Goal: Book appointment/travel/reservation

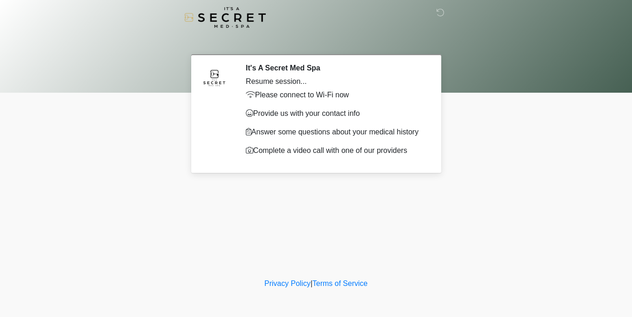
click at [449, 16] on nav at bounding box center [309, 17] width 632 height 35
click at [443, 15] on icon at bounding box center [440, 12] width 8 height 8
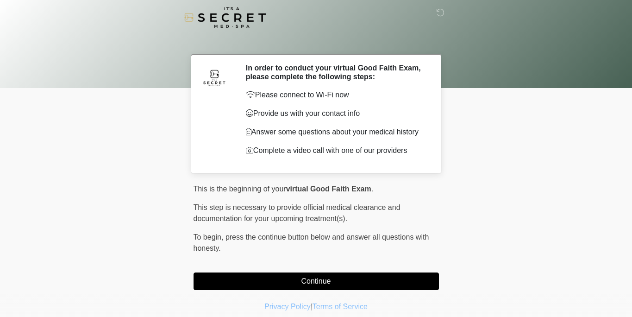
scroll to position [23, 0]
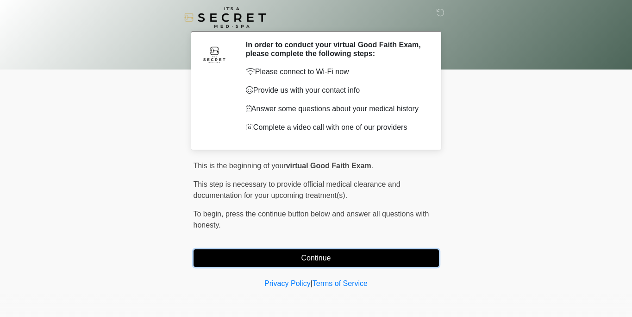
click at [303, 262] on button "Continue" at bounding box center [316, 258] width 245 height 18
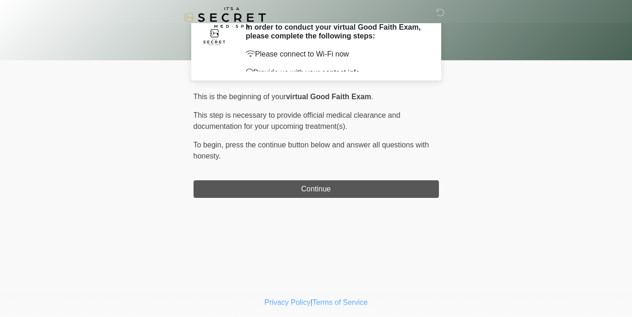
scroll to position [0, 0]
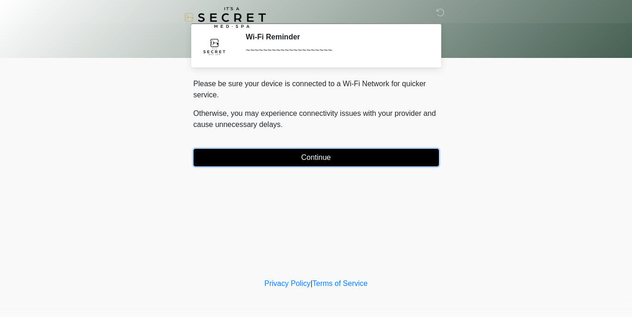
click at [308, 160] on button "Continue" at bounding box center [316, 158] width 245 height 18
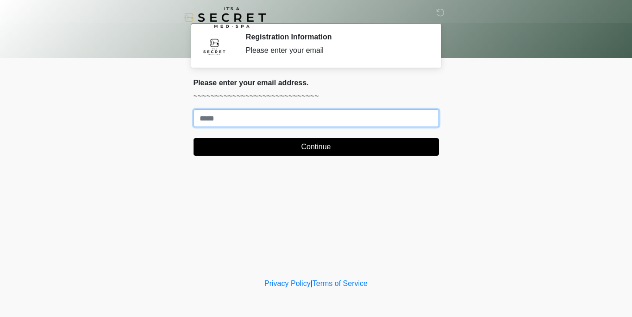
click at [277, 125] on input "Where should we email your treatment plan?" at bounding box center [316, 118] width 245 height 18
type input "**********"
click at [194, 138] on button "Continue" at bounding box center [316, 147] width 245 height 18
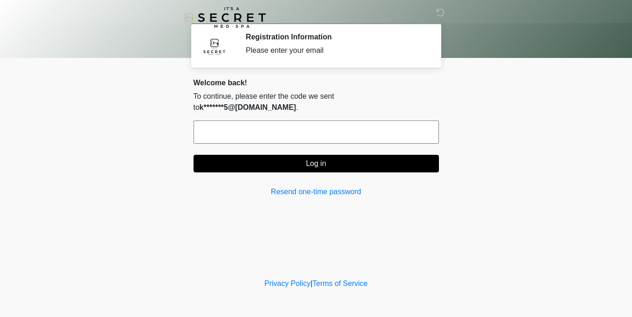
click at [271, 120] on input "text" at bounding box center [316, 131] width 245 height 23
click at [281, 120] on input "text" at bounding box center [316, 131] width 245 height 23
paste input "******"
type input "******"
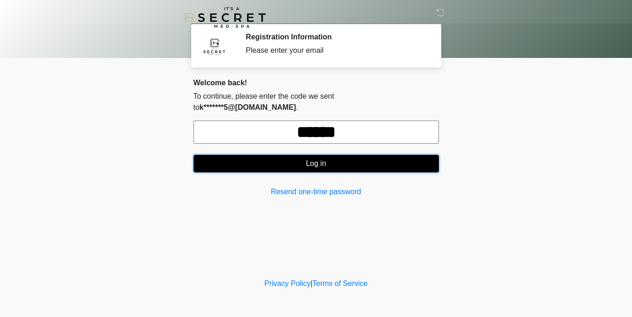
click at [286, 155] on button "Log in" at bounding box center [316, 164] width 245 height 18
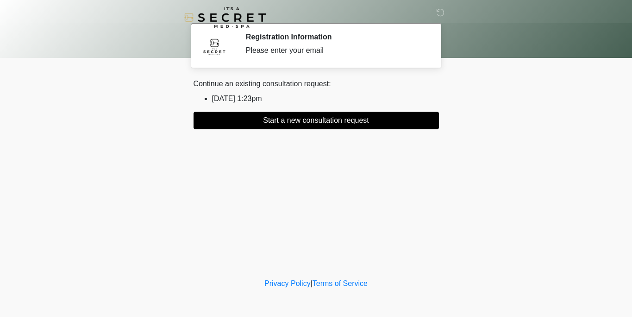
click at [255, 92] on div "Continue an existing consultation request: [DATE] 1:23pm Start a new consultati…" at bounding box center [316, 103] width 245 height 51
click at [251, 98] on li "[DATE] 1:23pm" at bounding box center [325, 98] width 227 height 11
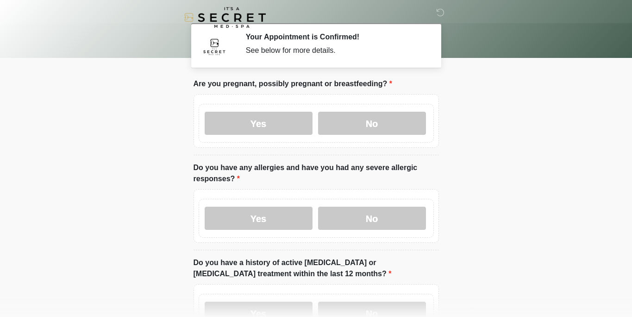
click at [311, 48] on div "See below for more details." at bounding box center [335, 50] width 179 height 11
click at [308, 34] on div at bounding box center [309, 17] width 278 height 35
click at [344, 118] on label "No" at bounding box center [372, 123] width 108 height 23
click at [343, 211] on label "No" at bounding box center [372, 217] width 108 height 23
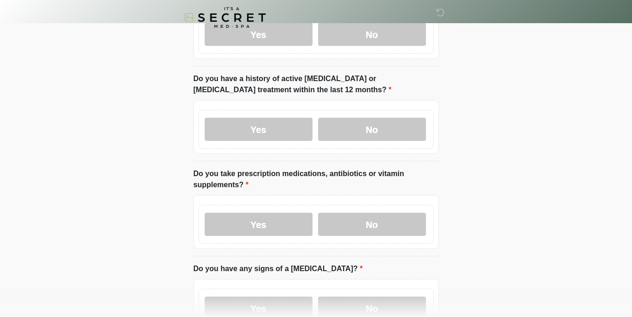
scroll to position [274, 0]
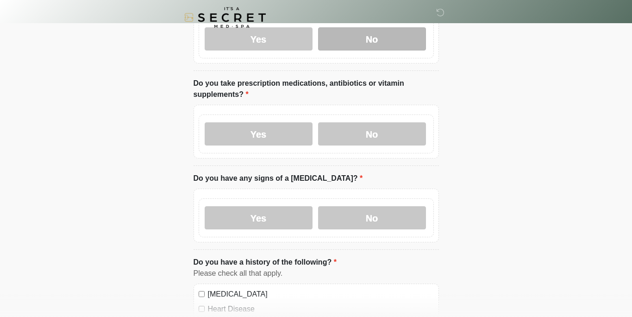
click at [372, 43] on label "No" at bounding box center [372, 38] width 108 height 23
click at [371, 149] on div "Yes No" at bounding box center [316, 133] width 235 height 39
click at [371, 121] on div "Yes No" at bounding box center [316, 133] width 235 height 39
click at [370, 196] on div "Yes No" at bounding box center [316, 215] width 245 height 54
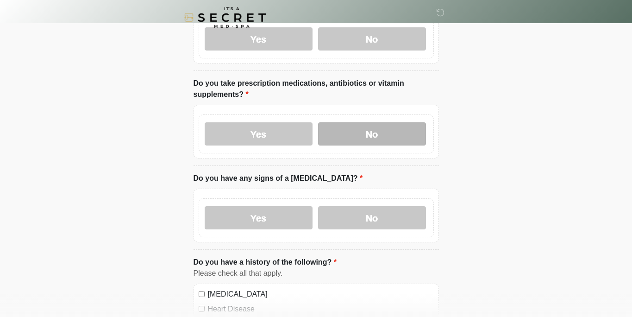
click at [370, 128] on label "No" at bounding box center [372, 133] width 108 height 23
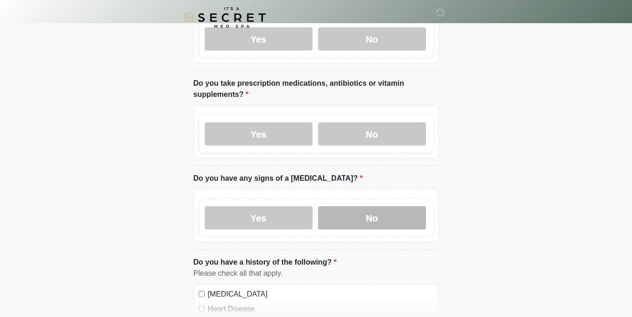
click at [366, 219] on label "No" at bounding box center [372, 217] width 108 height 23
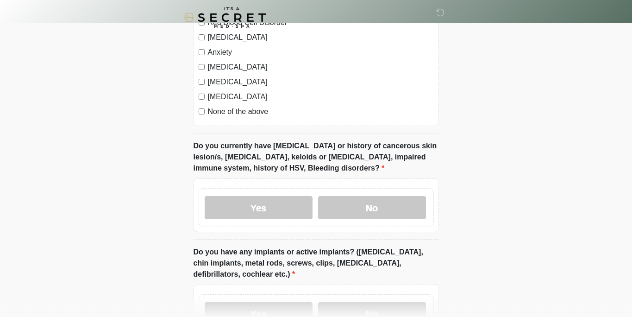
scroll to position [635, 0]
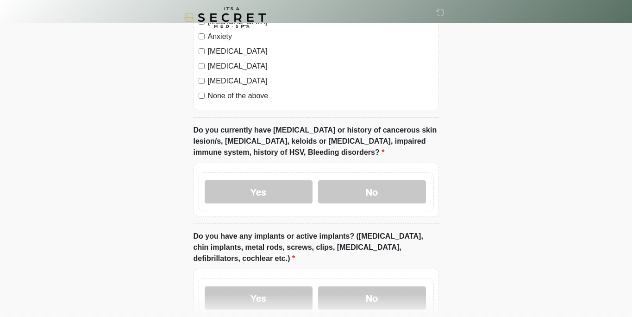
click at [247, 96] on label "None of the above" at bounding box center [321, 95] width 226 height 11
click at [345, 193] on label "No" at bounding box center [372, 191] width 108 height 23
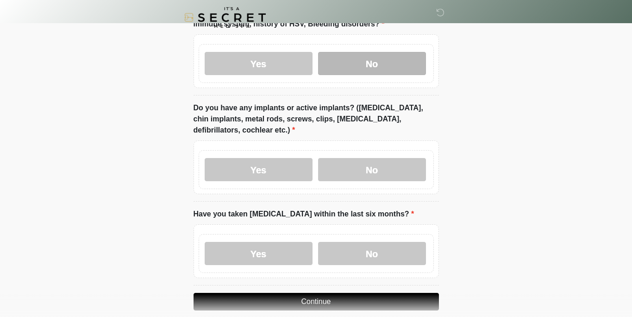
scroll to position [805, 0]
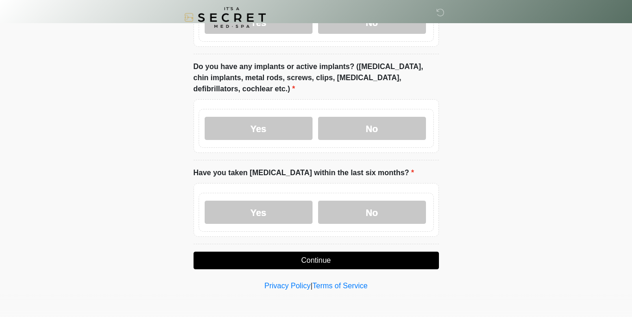
click at [365, 113] on div "Yes No" at bounding box center [316, 128] width 235 height 39
click at [365, 133] on label "No" at bounding box center [372, 128] width 108 height 23
click at [365, 196] on div "Yes No" at bounding box center [316, 212] width 235 height 39
click at [362, 218] on label "No" at bounding box center [372, 211] width 108 height 23
click at [349, 264] on button "Continue" at bounding box center [316, 260] width 245 height 18
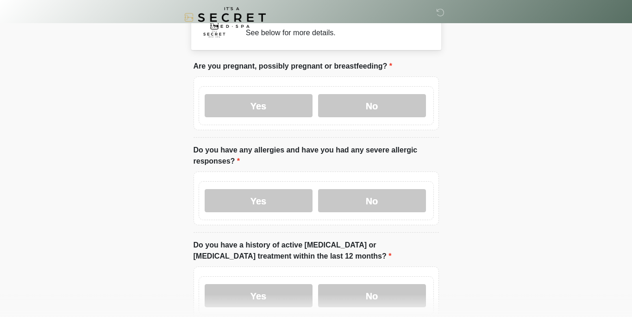
scroll to position [0, 0]
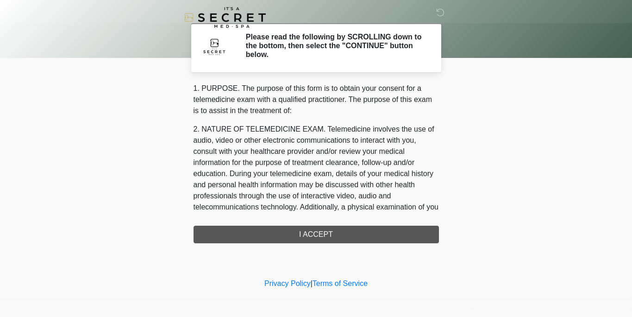
click at [341, 233] on div "1. PURPOSE. The purpose of this form is to obtain your consent for a telemedici…" at bounding box center [316, 163] width 245 height 160
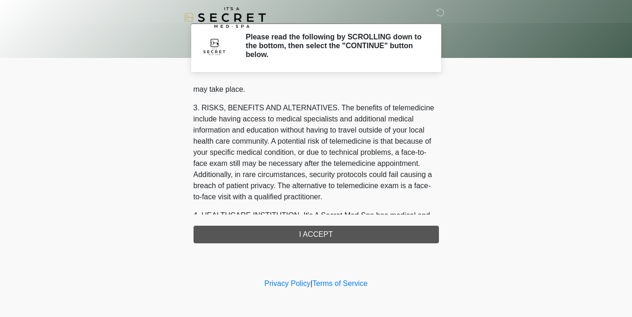
scroll to position [406, 0]
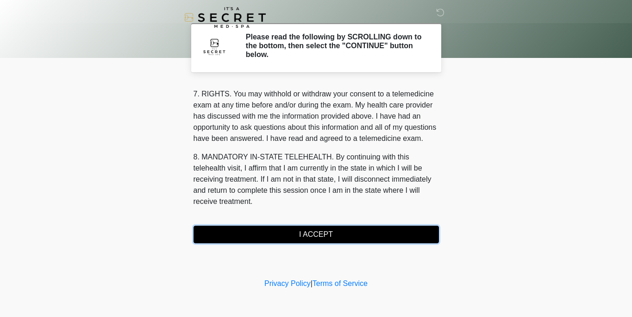
click at [317, 235] on button "I ACCEPT" at bounding box center [316, 234] width 245 height 18
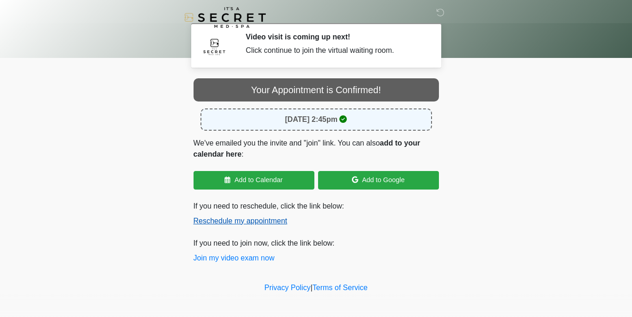
click at [256, 222] on button "Reschedule my appointment" at bounding box center [241, 220] width 94 height 11
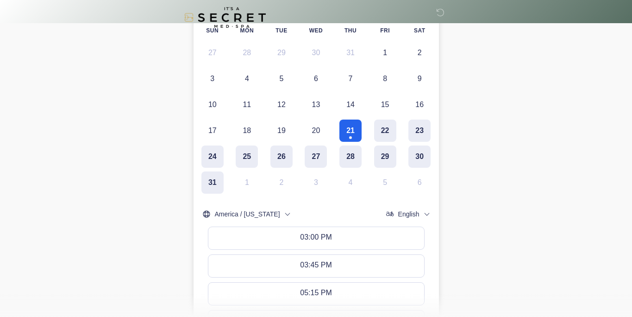
scroll to position [136, 0]
click at [350, 125] on button "21" at bounding box center [350, 129] width 22 height 22
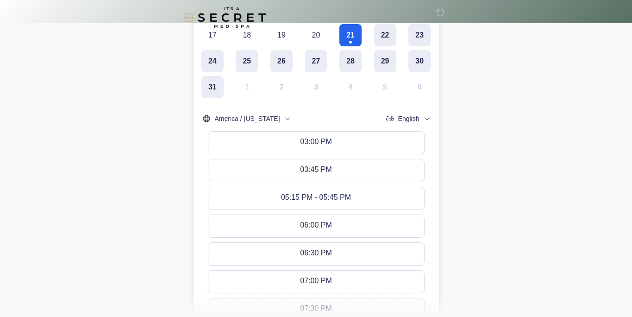
scroll to position [231, 0]
click at [384, 38] on button "22" at bounding box center [385, 35] width 22 height 22
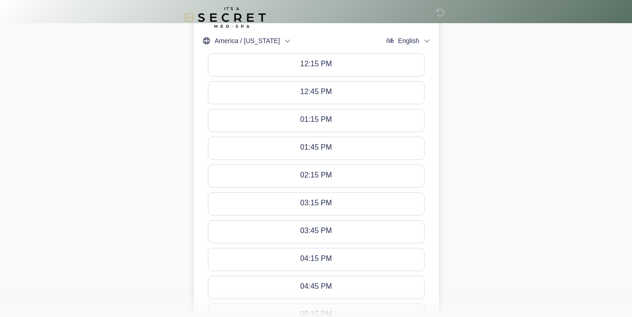
scroll to position [309, 0]
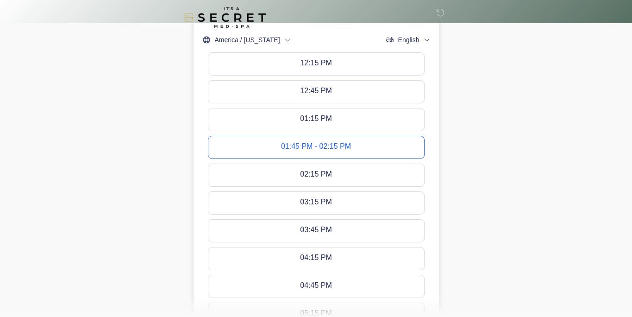
click at [346, 145] on div "01:45 PM - 02:15 PM" at bounding box center [316, 147] width 70 height 10
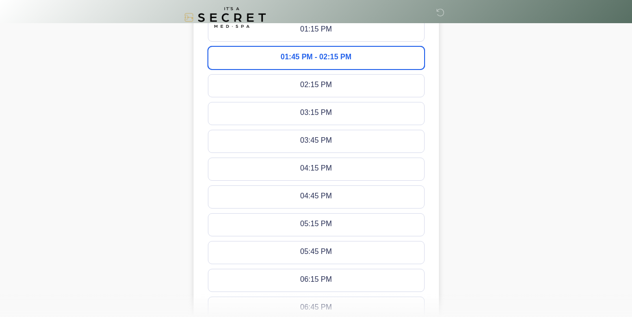
scroll to position [549, 0]
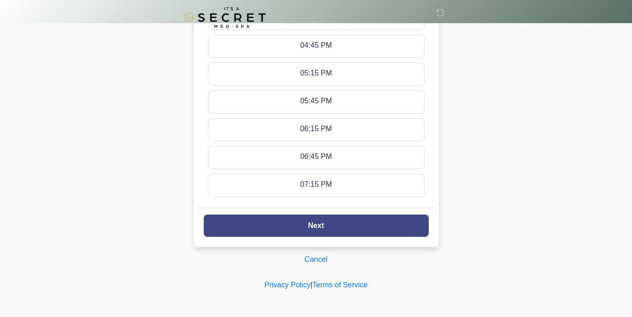
click at [335, 225] on button "Next" at bounding box center [316, 225] width 225 height 22
